Goal: Task Accomplishment & Management: Complete application form

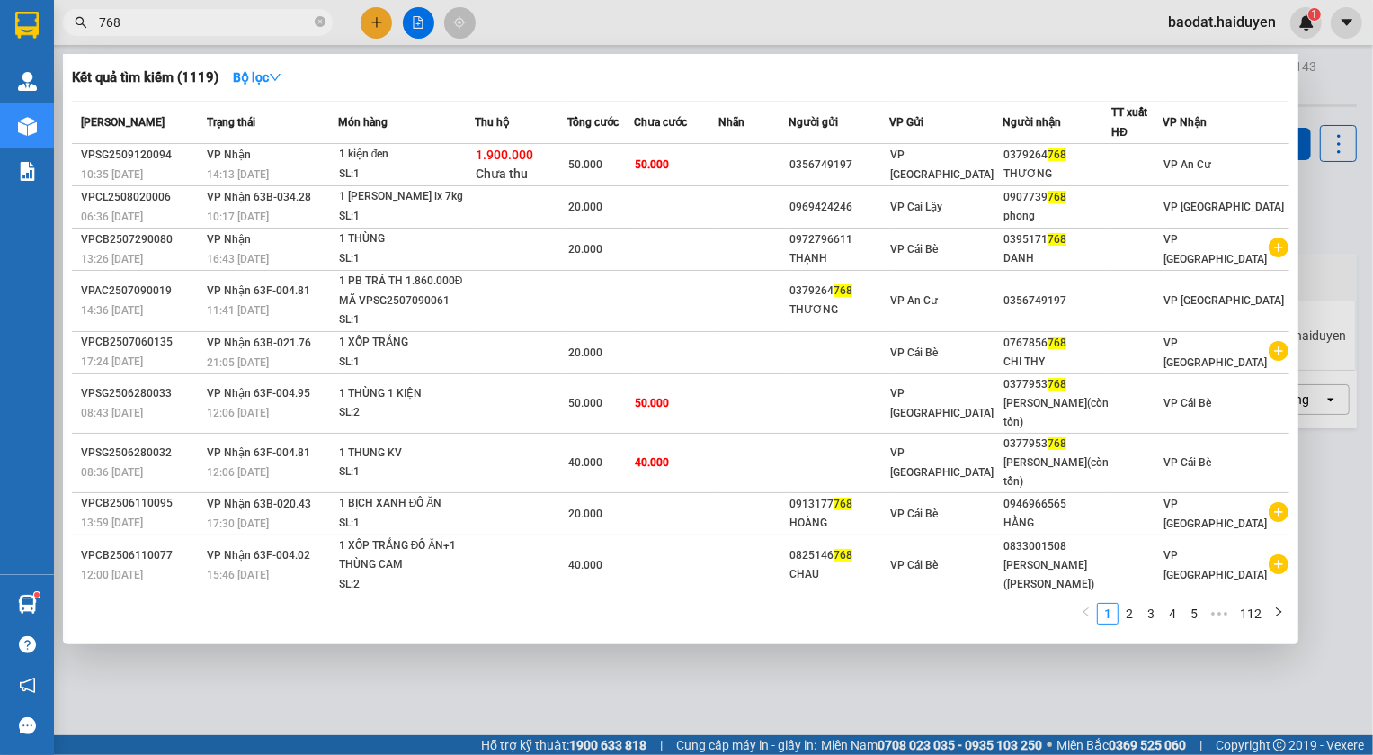
scroll to position [82, 0]
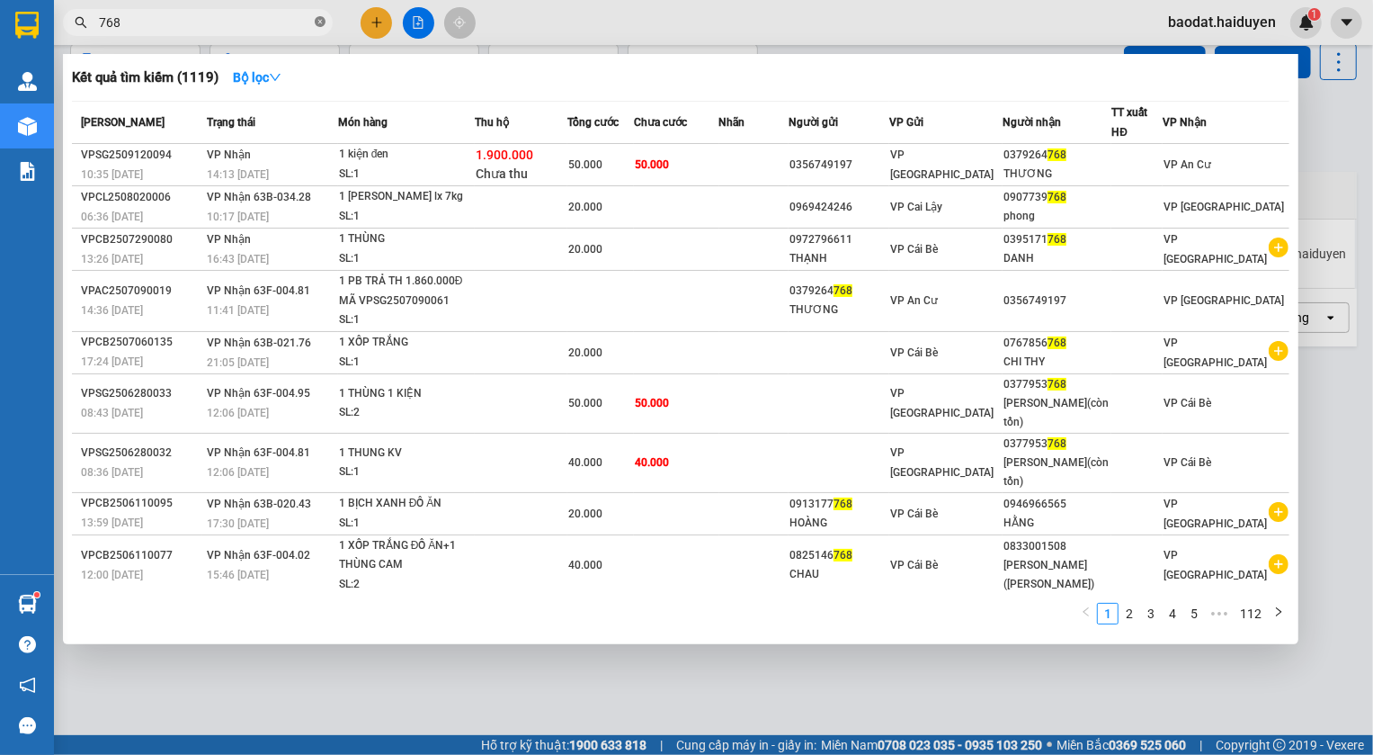
click at [323, 20] on icon "close-circle" at bounding box center [320, 21] width 11 height 11
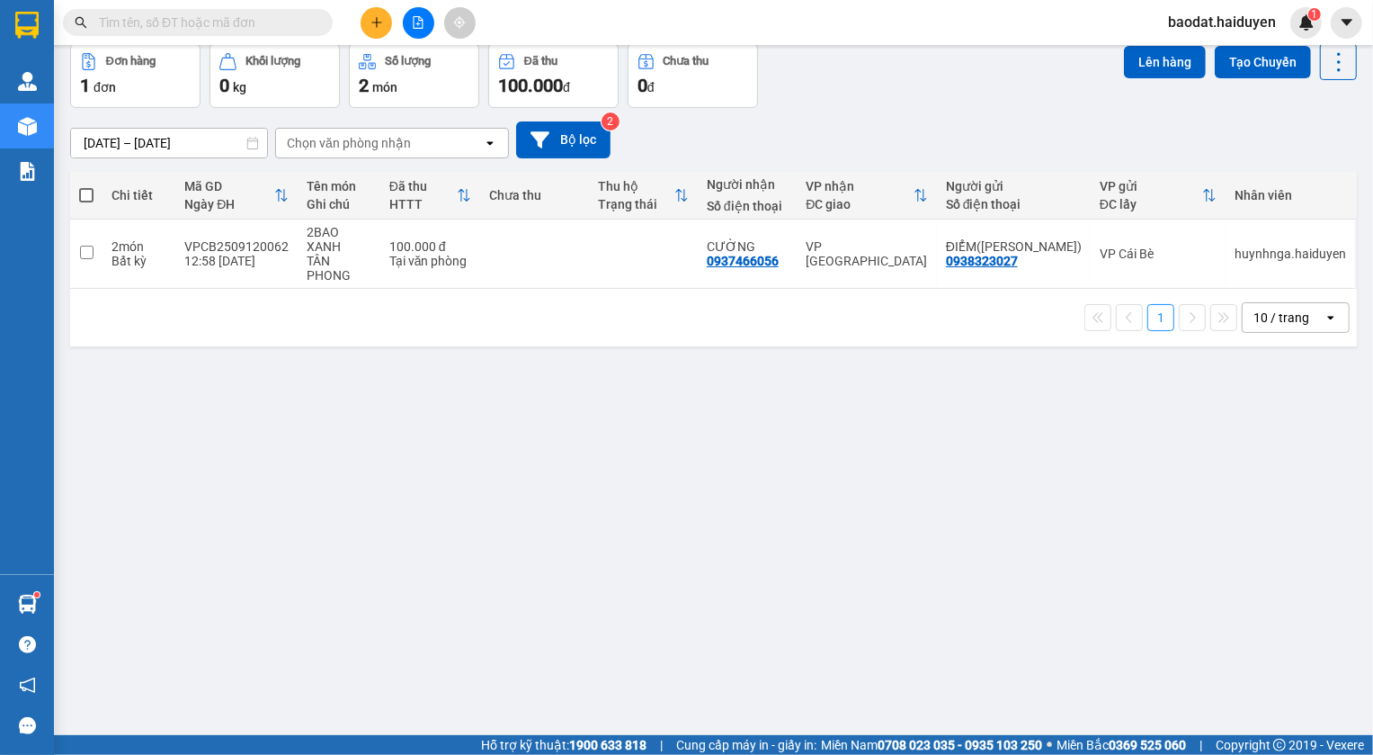
click at [215, 22] on input "text" at bounding box center [205, 23] width 212 height 20
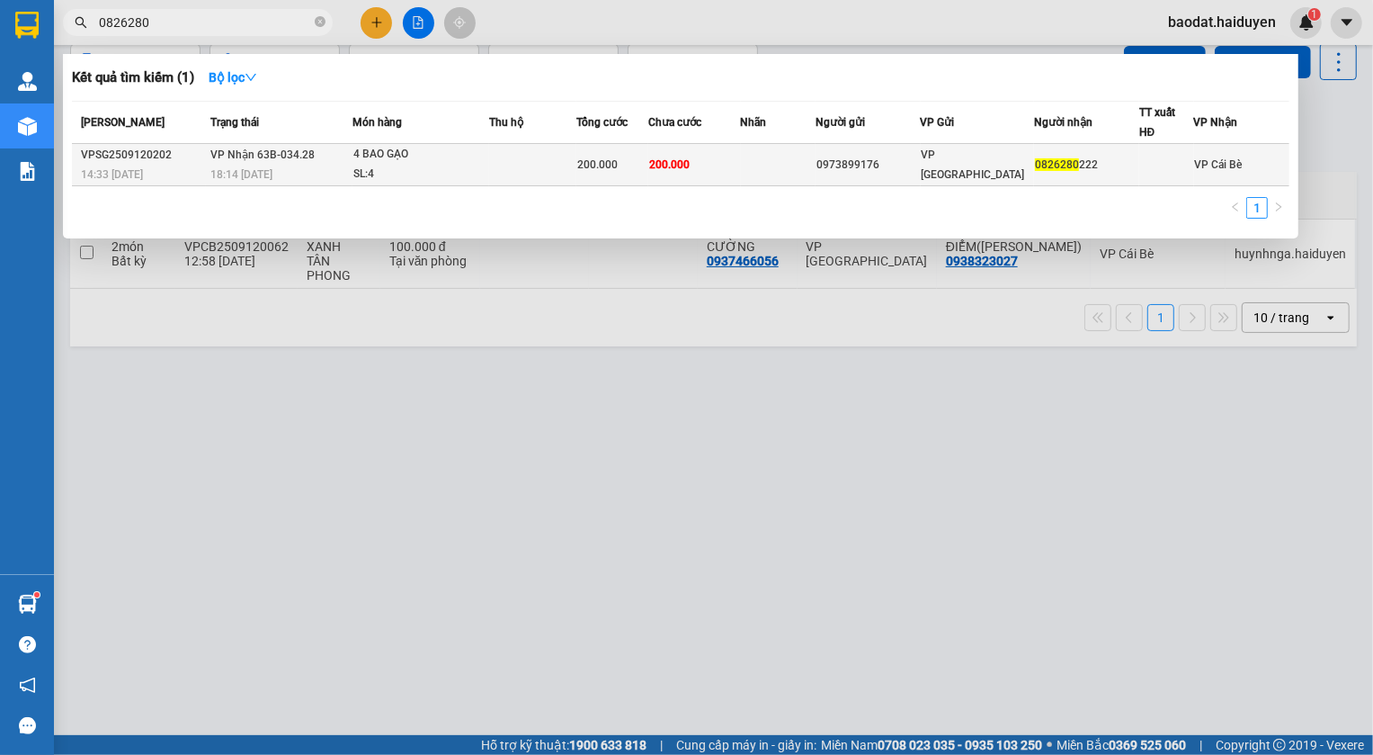
type input "0826280"
click at [882, 156] on div "0973899176" at bounding box center [868, 165] width 103 height 19
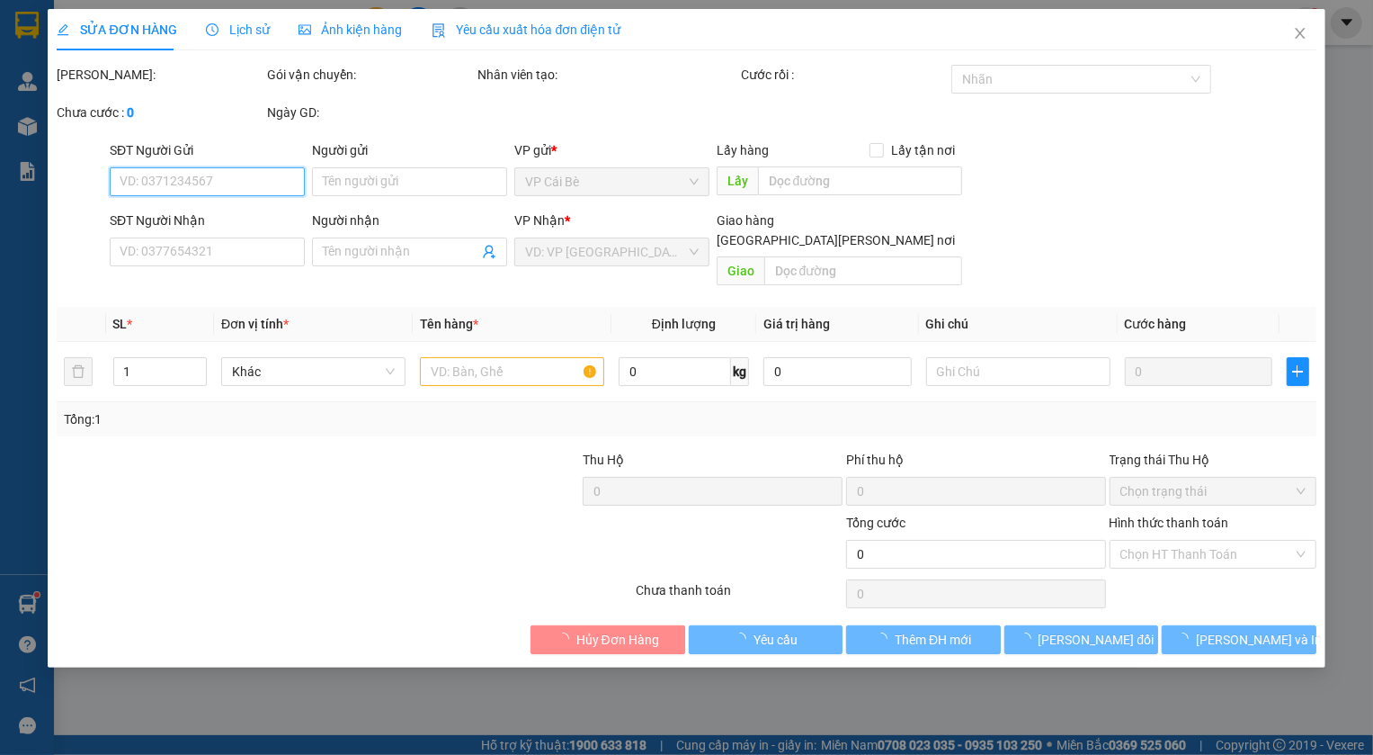
type input "0973899176"
type input "0826280222"
type input "200.000"
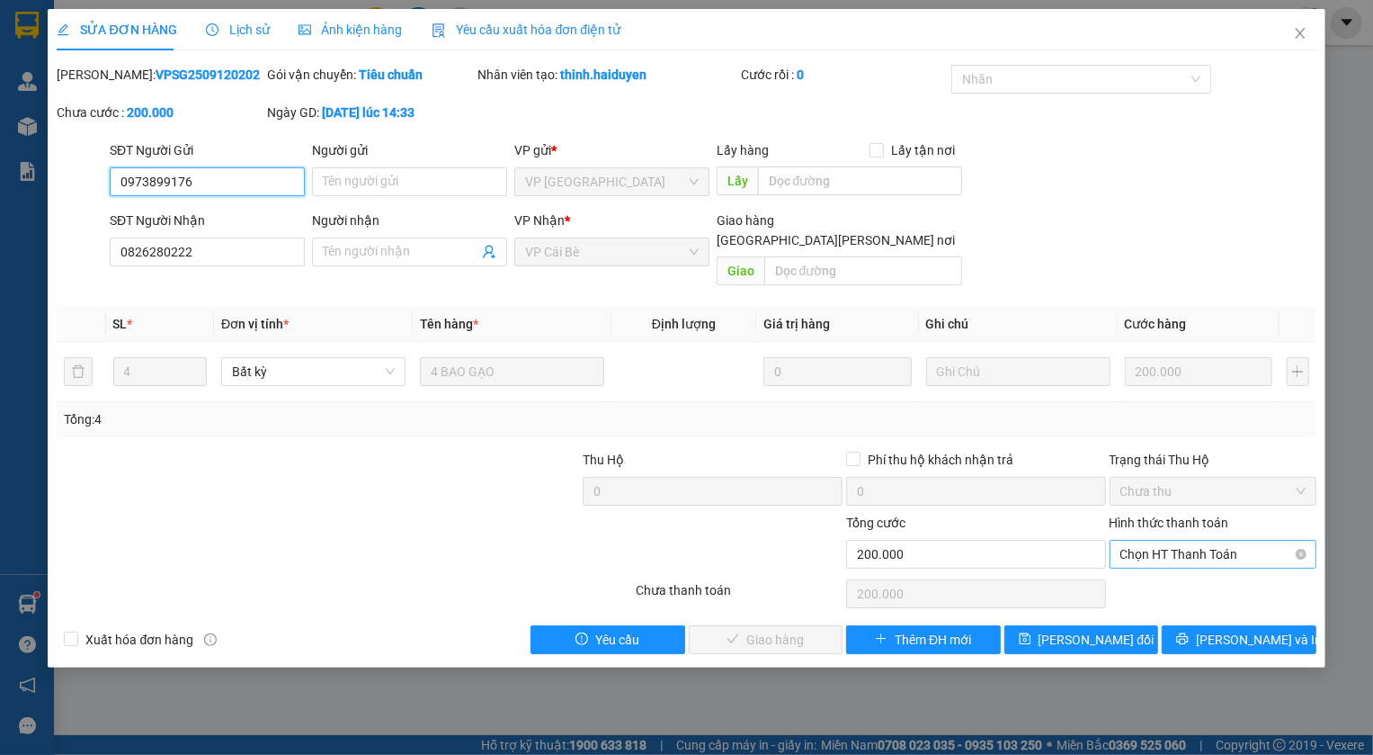
click at [1195, 541] on span "Chọn HT Thanh Toán" at bounding box center [1213, 554] width 185 height 27
click at [1200, 576] on div "Tại văn phòng" at bounding box center [1213, 569] width 185 height 20
type input "0"
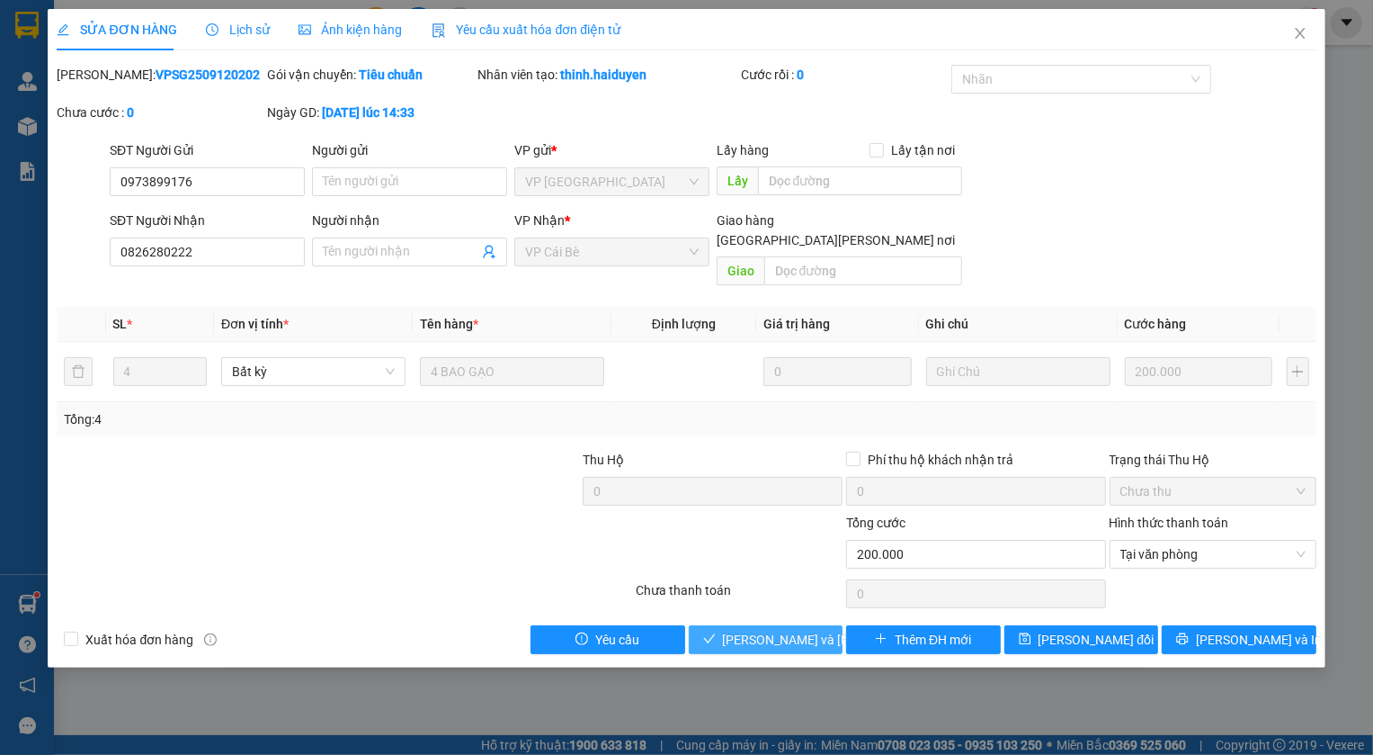
click at [775, 630] on span "Lưu và Giao hàng" at bounding box center [844, 640] width 243 height 20
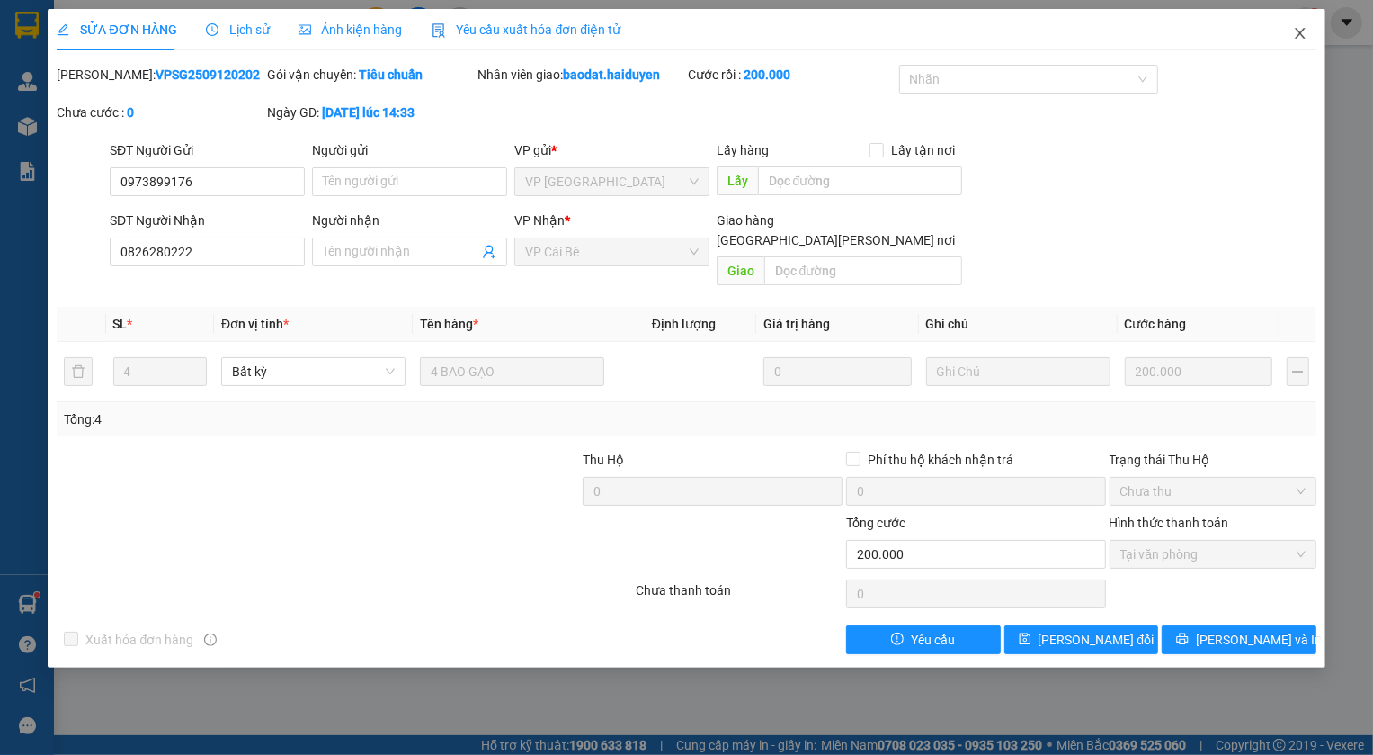
click at [1299, 35] on icon "close" at bounding box center [1300, 33] width 10 height 11
